Goal: Find specific page/section: Find specific page/section

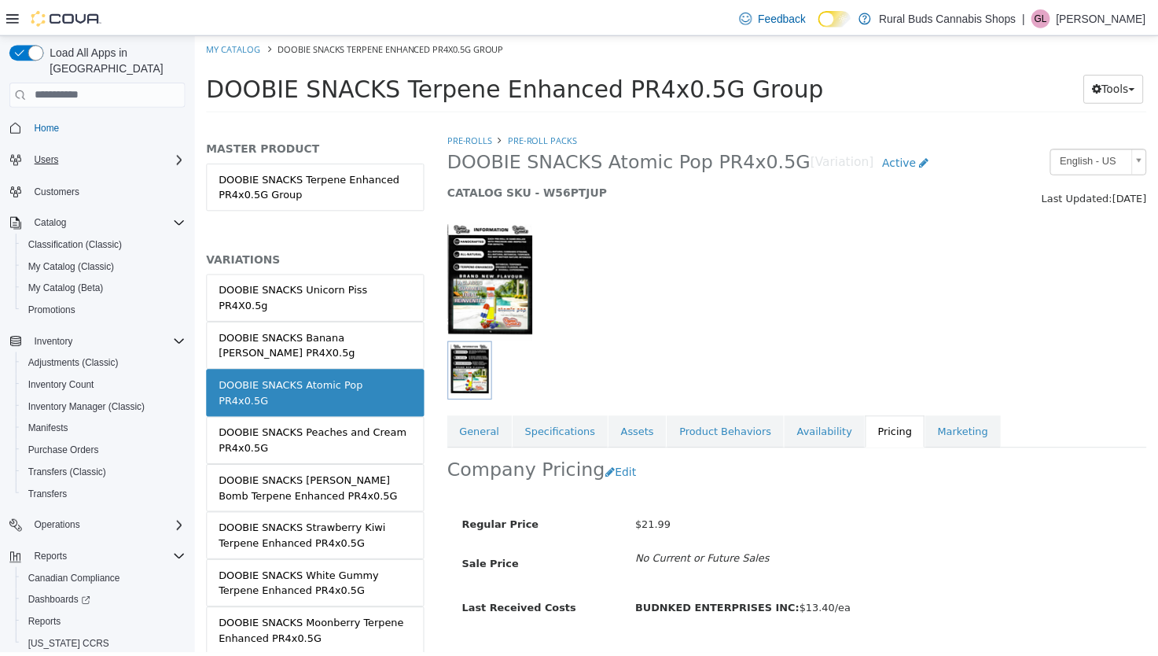
scroll to position [37, 0]
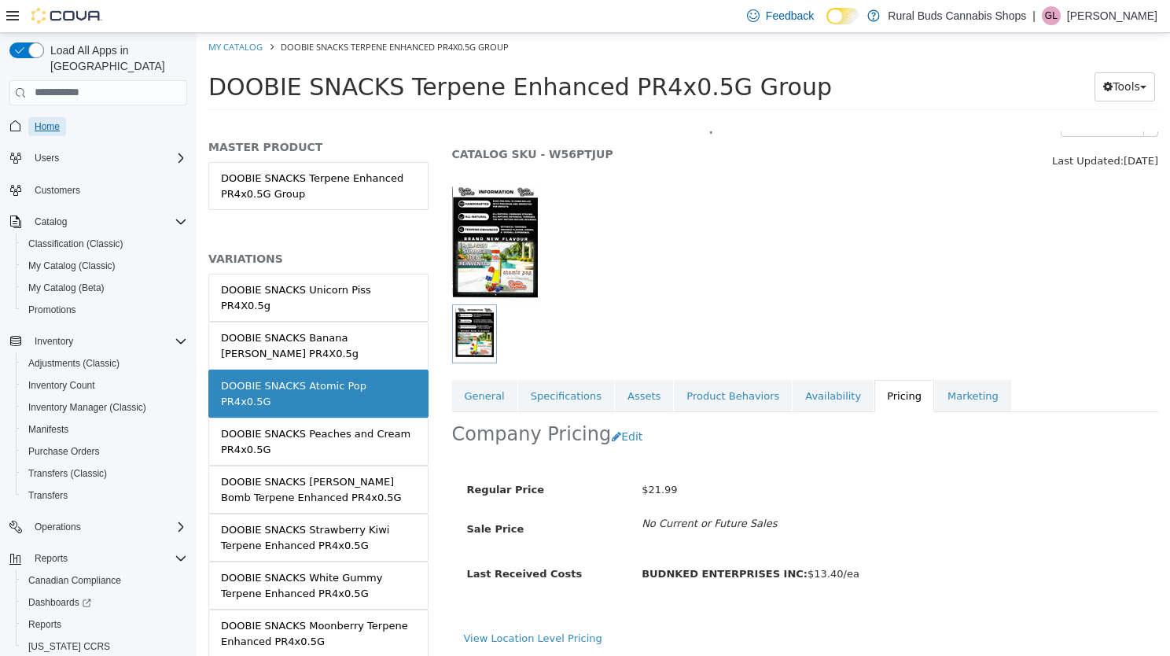
click at [48, 120] on span "Home" at bounding box center [47, 126] width 25 height 13
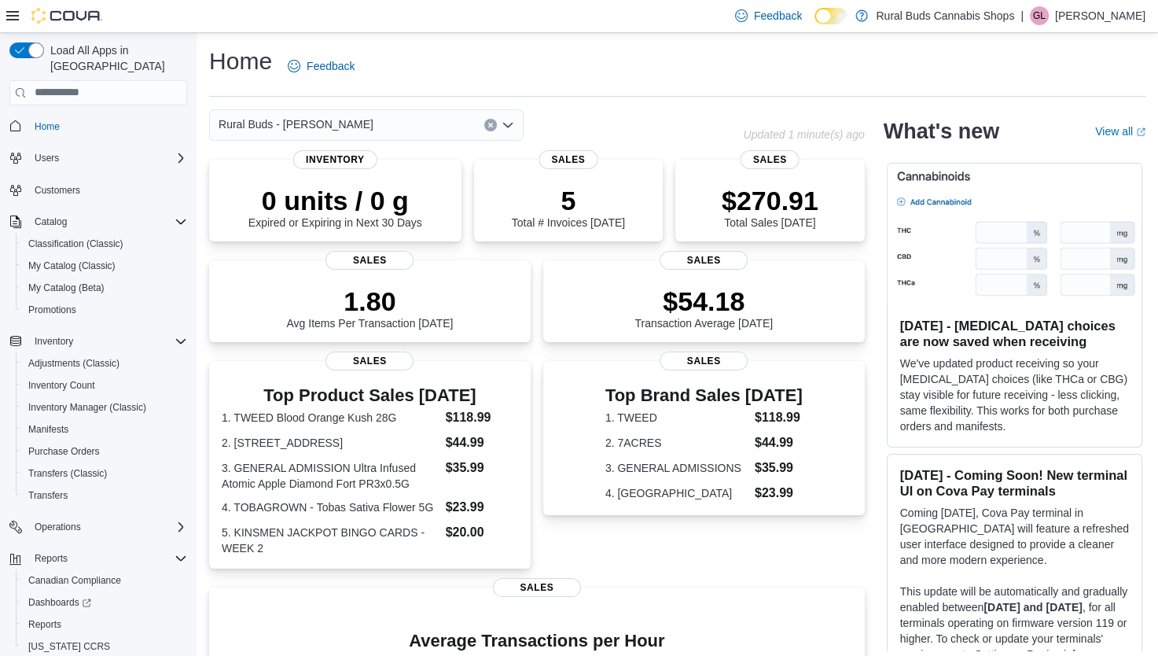
click at [510, 125] on icon "Open list of options" at bounding box center [507, 124] width 9 height 5
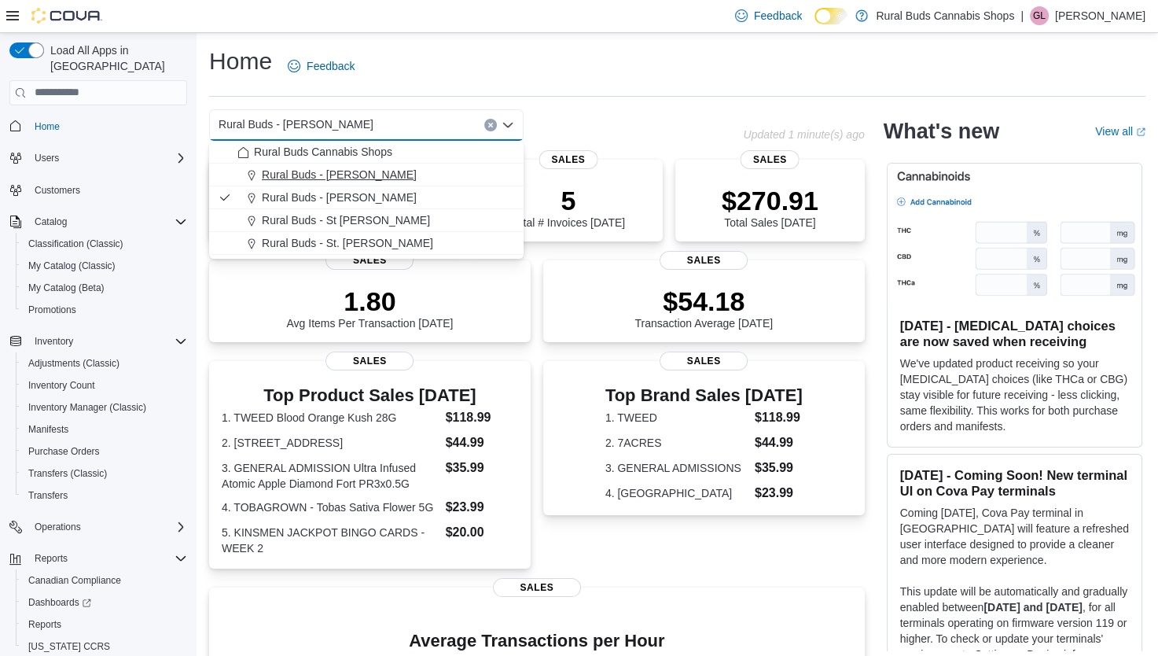
click at [342, 174] on span "Rural Buds - Carman" at bounding box center [339, 175] width 155 height 16
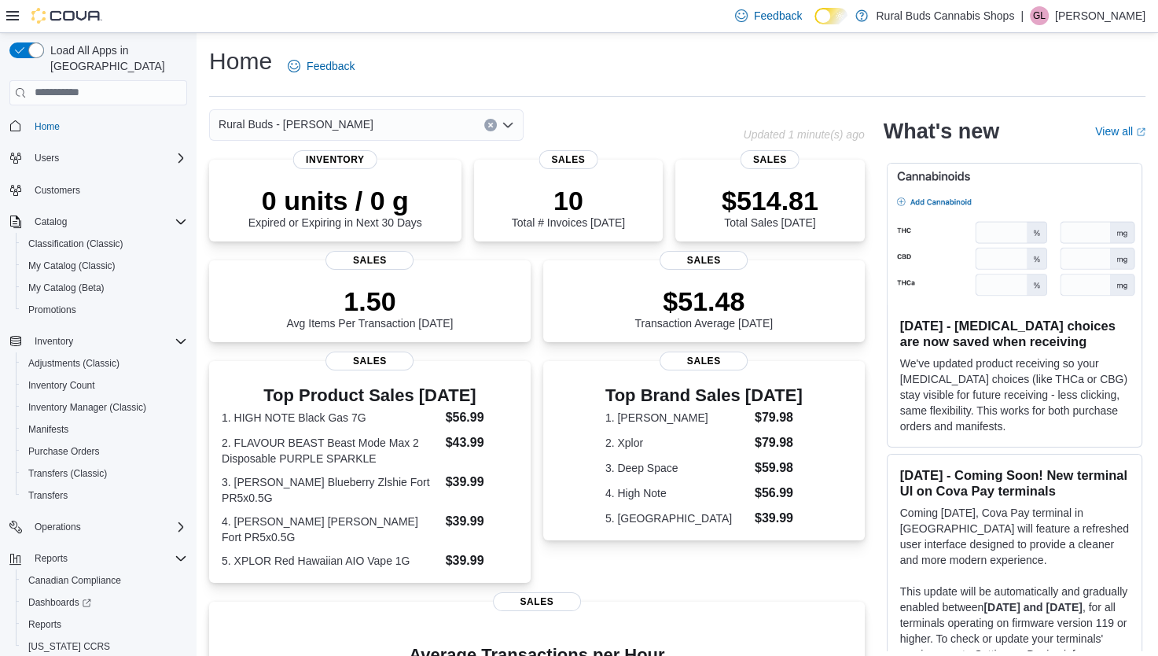
click at [505, 126] on icon "Open list of options" at bounding box center [507, 124] width 9 height 5
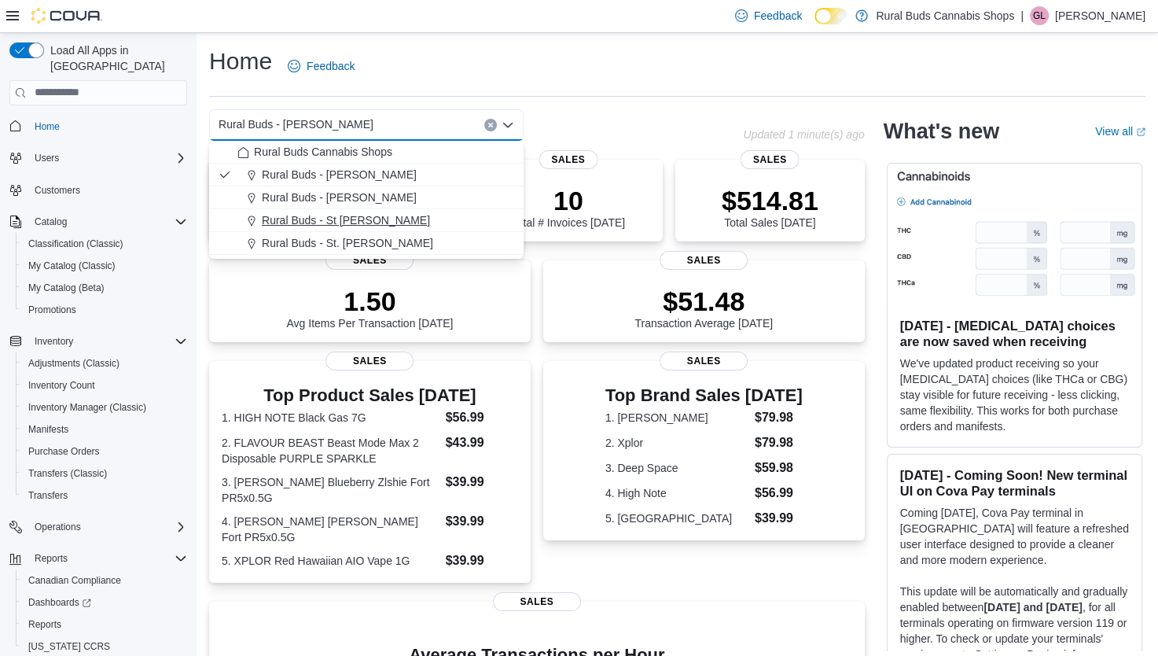
click at [327, 224] on span "Rural Buds - St Pierre Joly" at bounding box center [346, 220] width 168 height 16
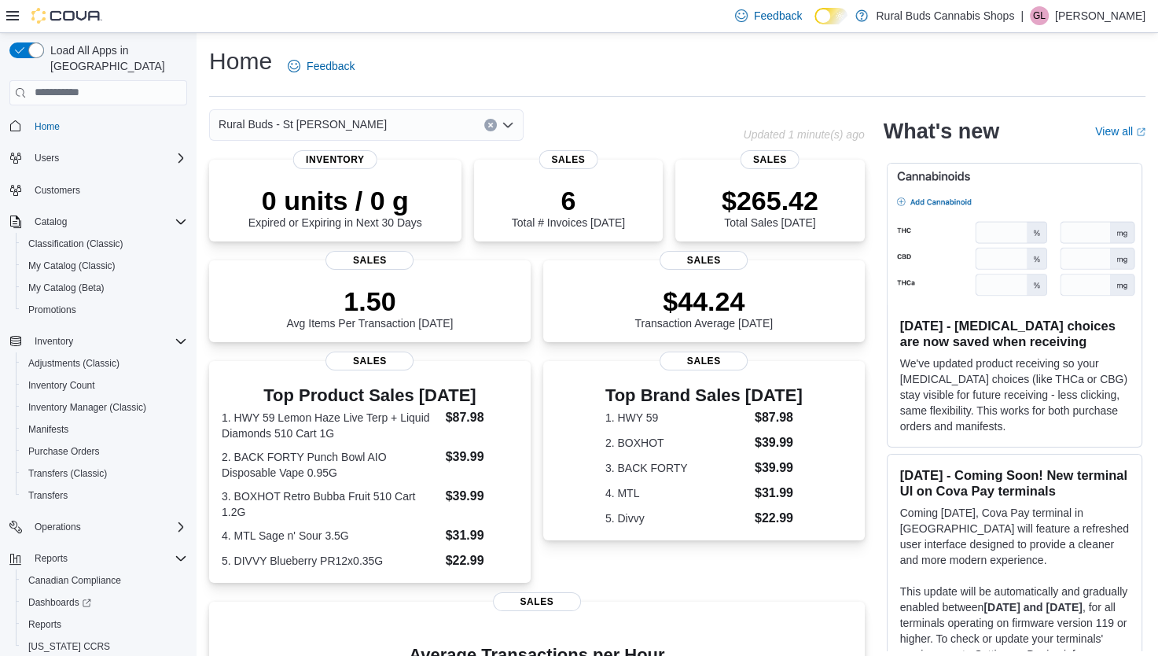
click at [509, 125] on icon "Open list of options" at bounding box center [507, 124] width 9 height 5
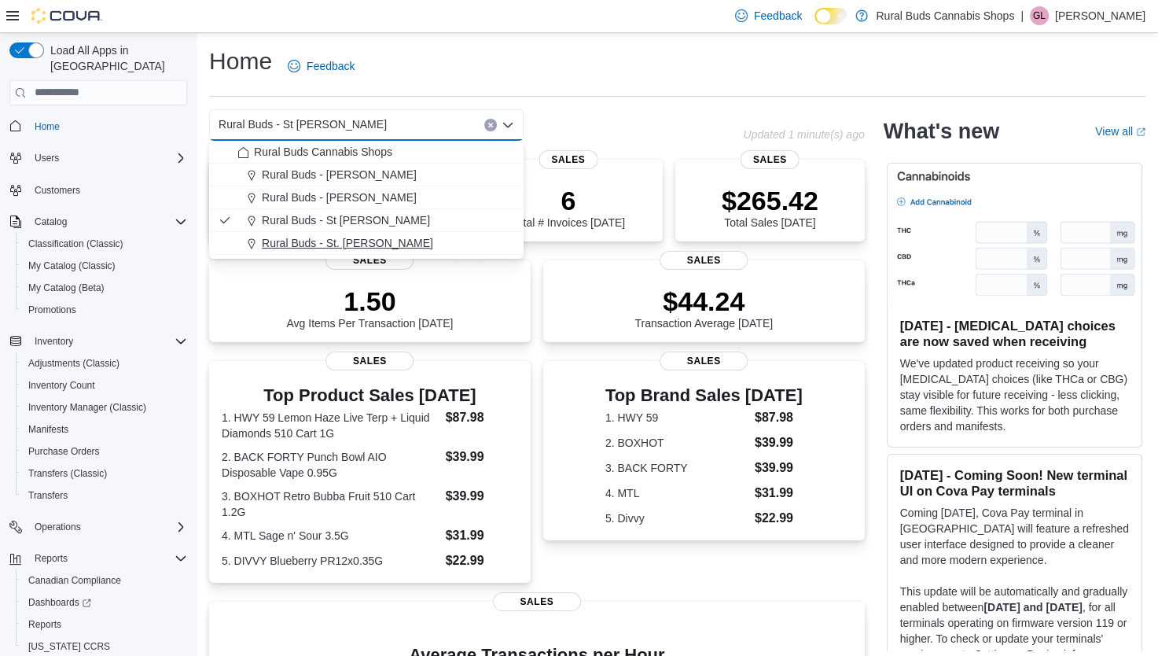
click at [345, 242] on span "Rural Buds - St. Adolphe" at bounding box center [347, 243] width 171 height 16
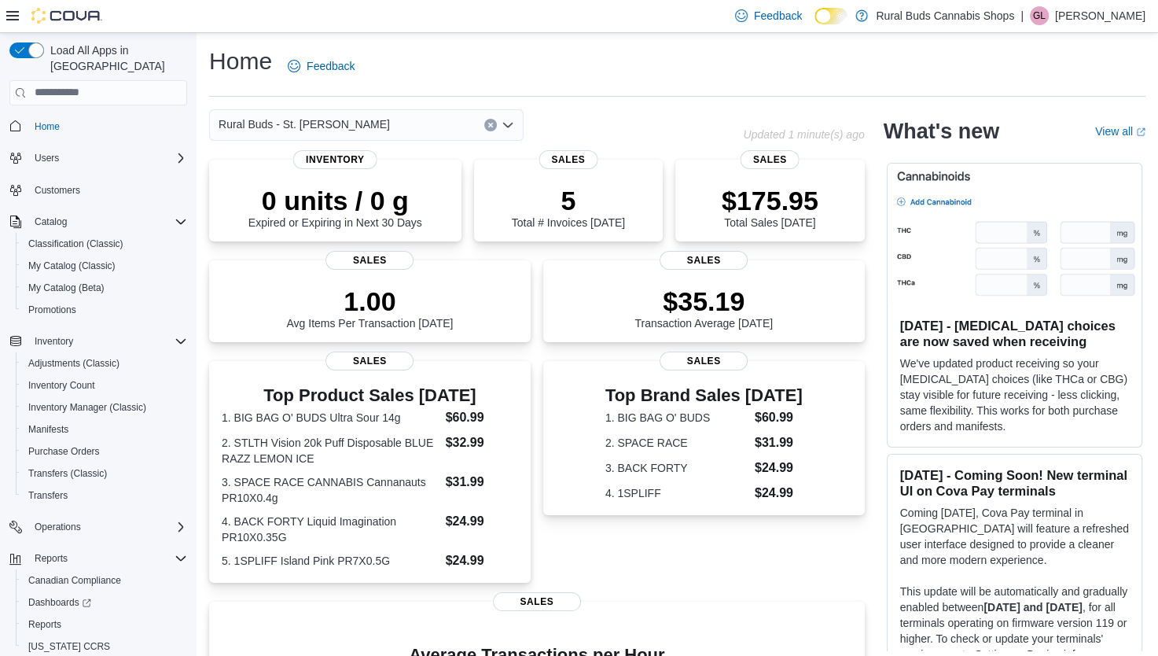
click at [506, 125] on icon "Open list of options" at bounding box center [507, 124] width 9 height 5
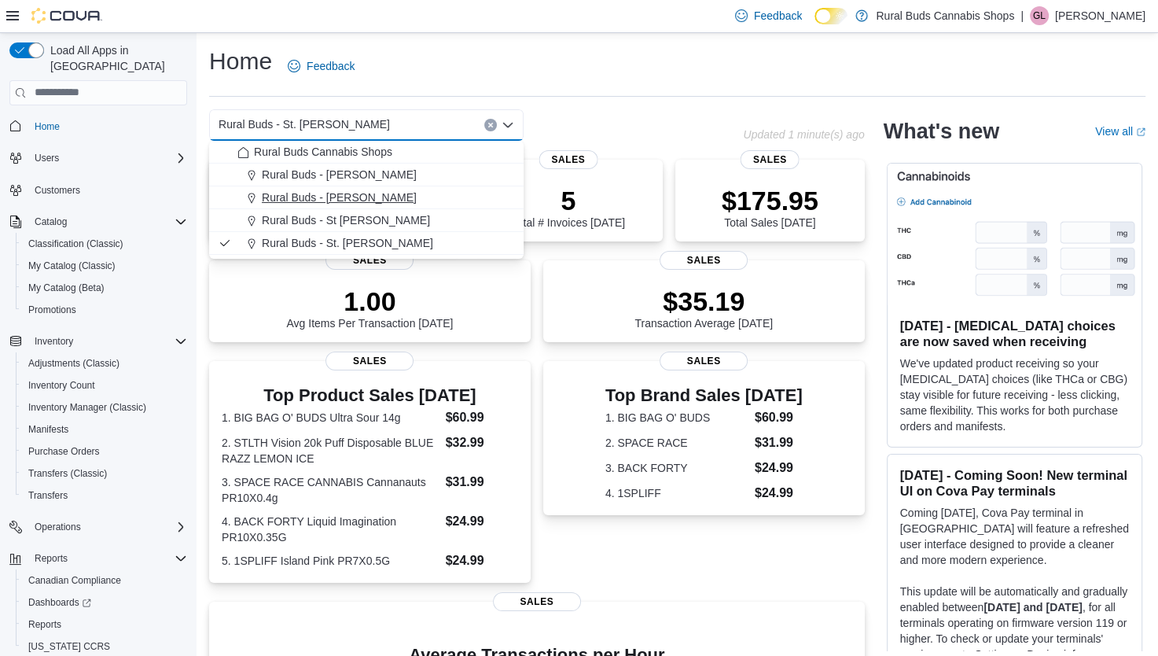
click at [339, 199] on span "Rural Buds - [PERSON_NAME]" at bounding box center [339, 197] width 155 height 16
